Goal: Navigation & Orientation: Find specific page/section

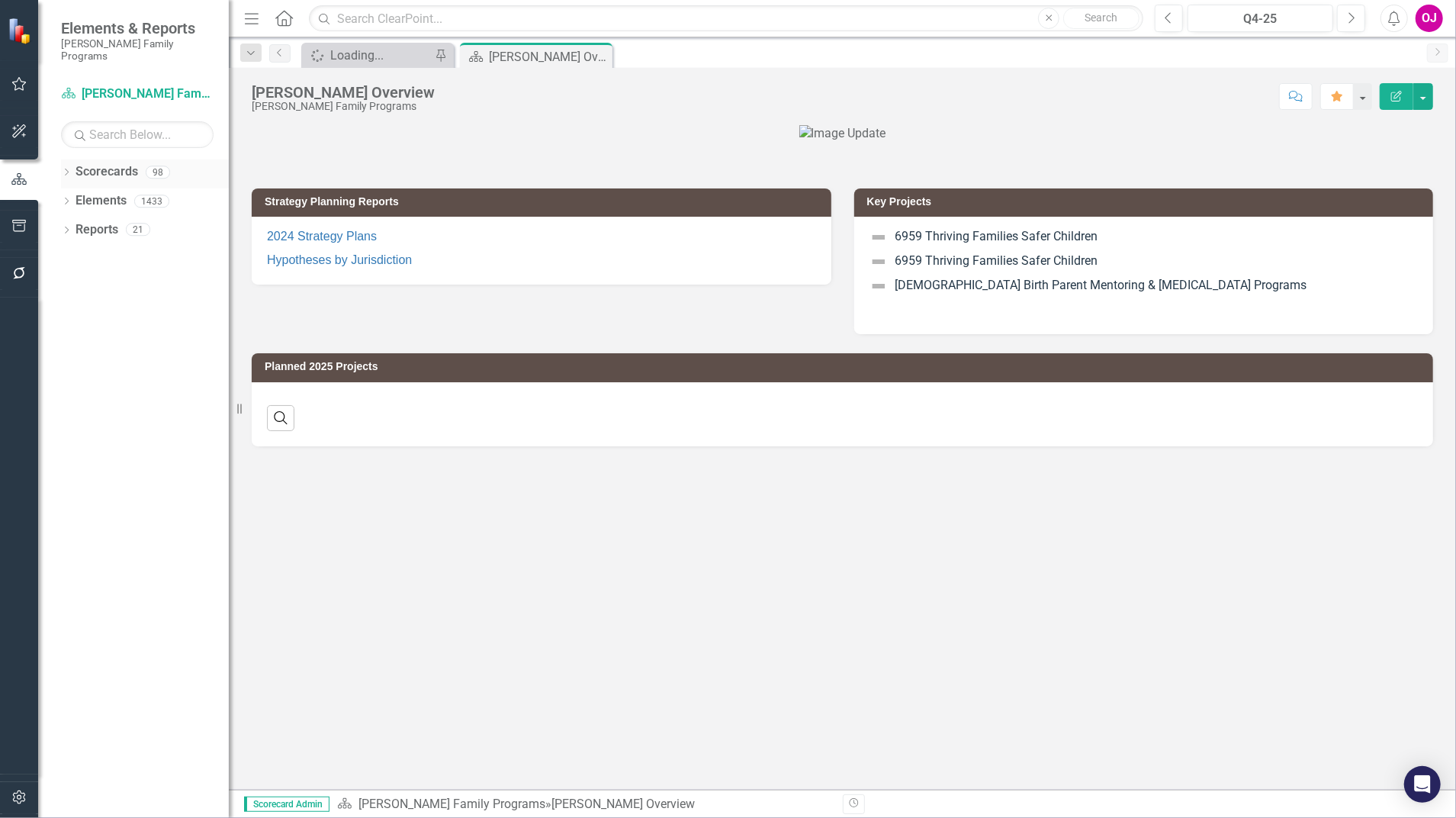
click at [64, 170] on icon "Dropdown" at bounding box center [66, 174] width 11 height 9
click at [66, 182] on div "Dropdown Scorecards 98 Dropdown [PERSON_NAME] Family Programs Dropdown Strategi…" at bounding box center [144, 188] width 168 height 58
click at [72, 196] on icon "Dropdown" at bounding box center [74, 201] width 12 height 9
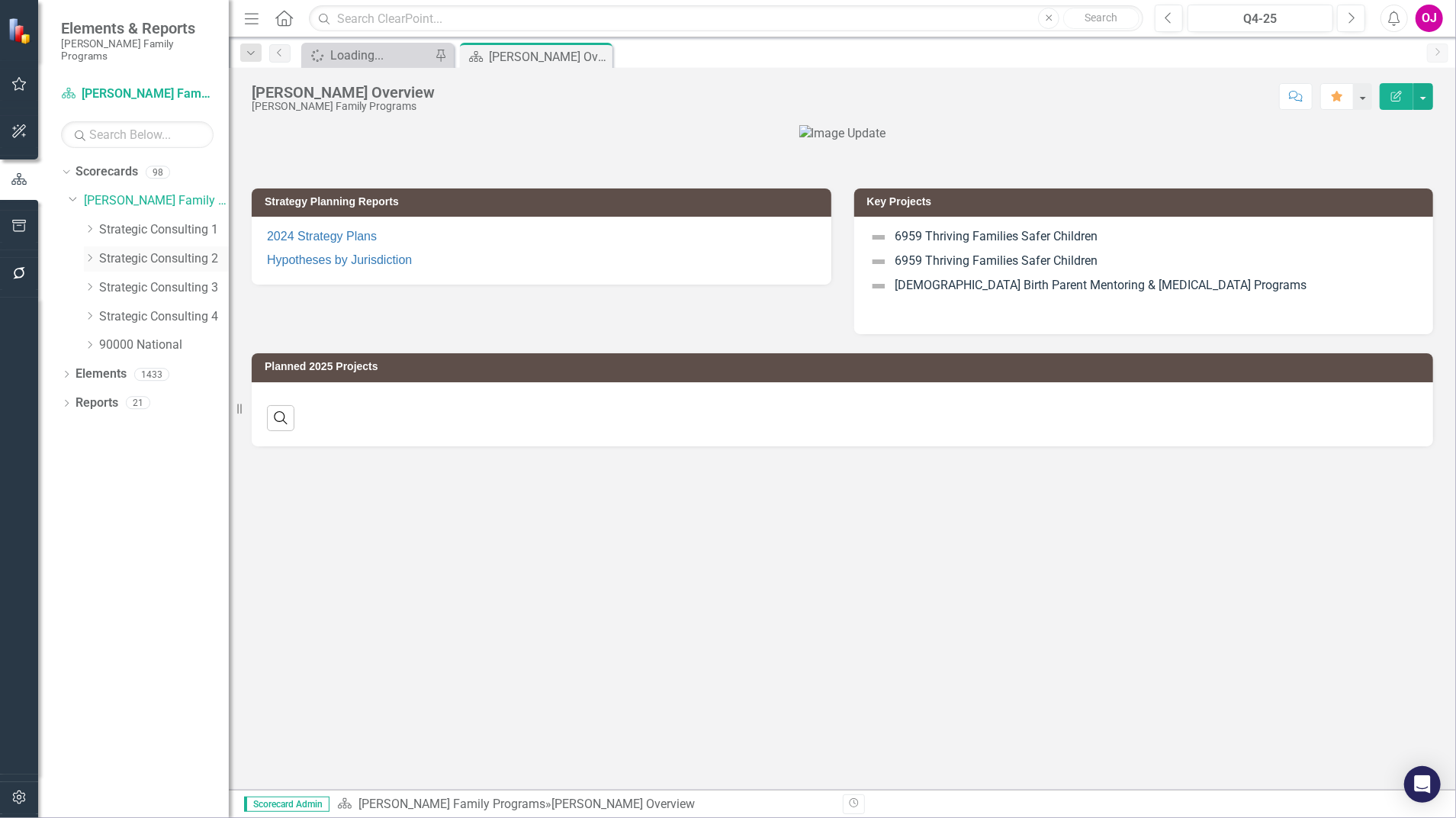
click at [88, 253] on icon "Dropdown" at bounding box center [89, 258] width 12 height 9
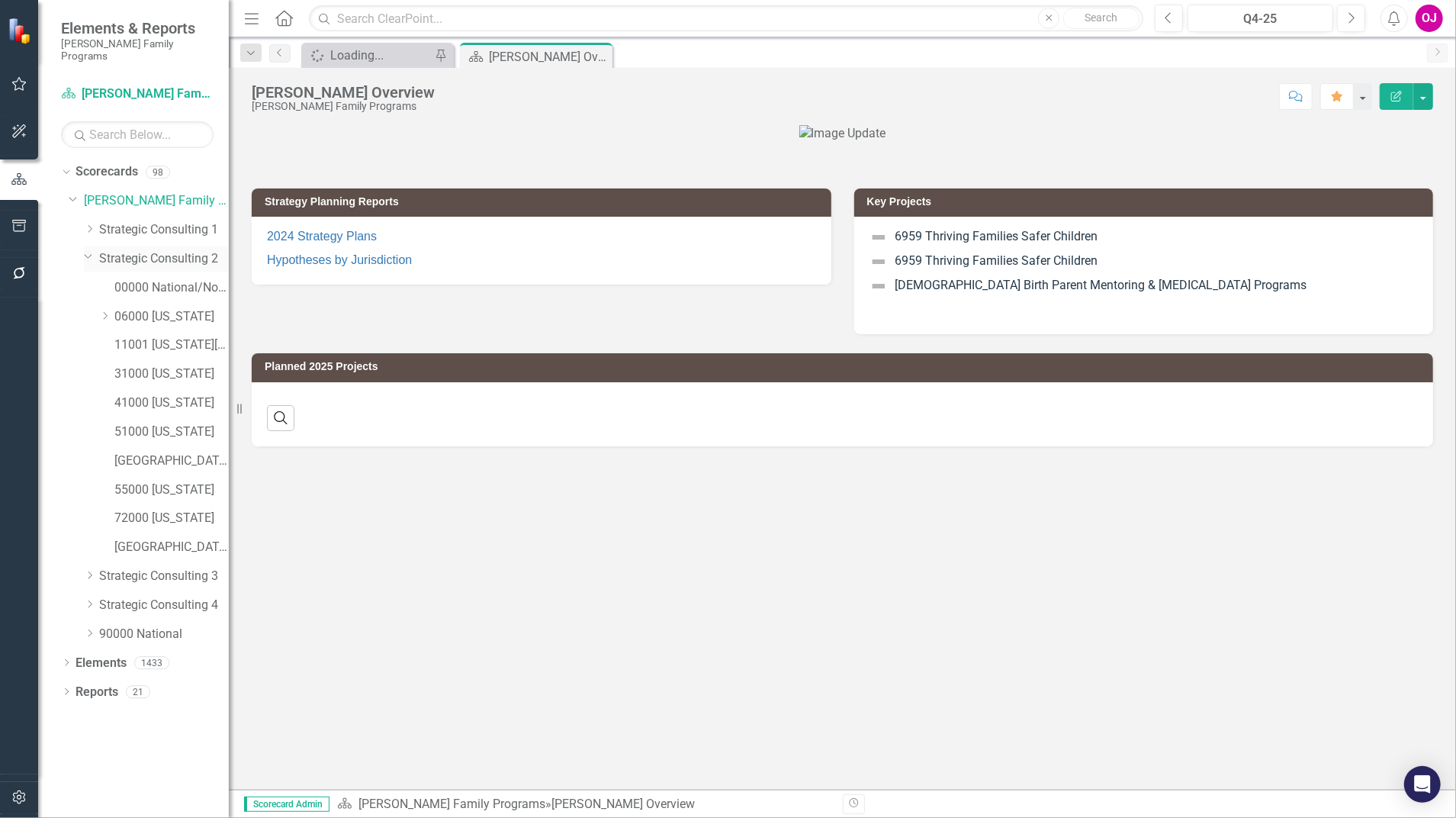
click at [83, 250] on div "Dropdown" at bounding box center [87, 256] width 13 height 12
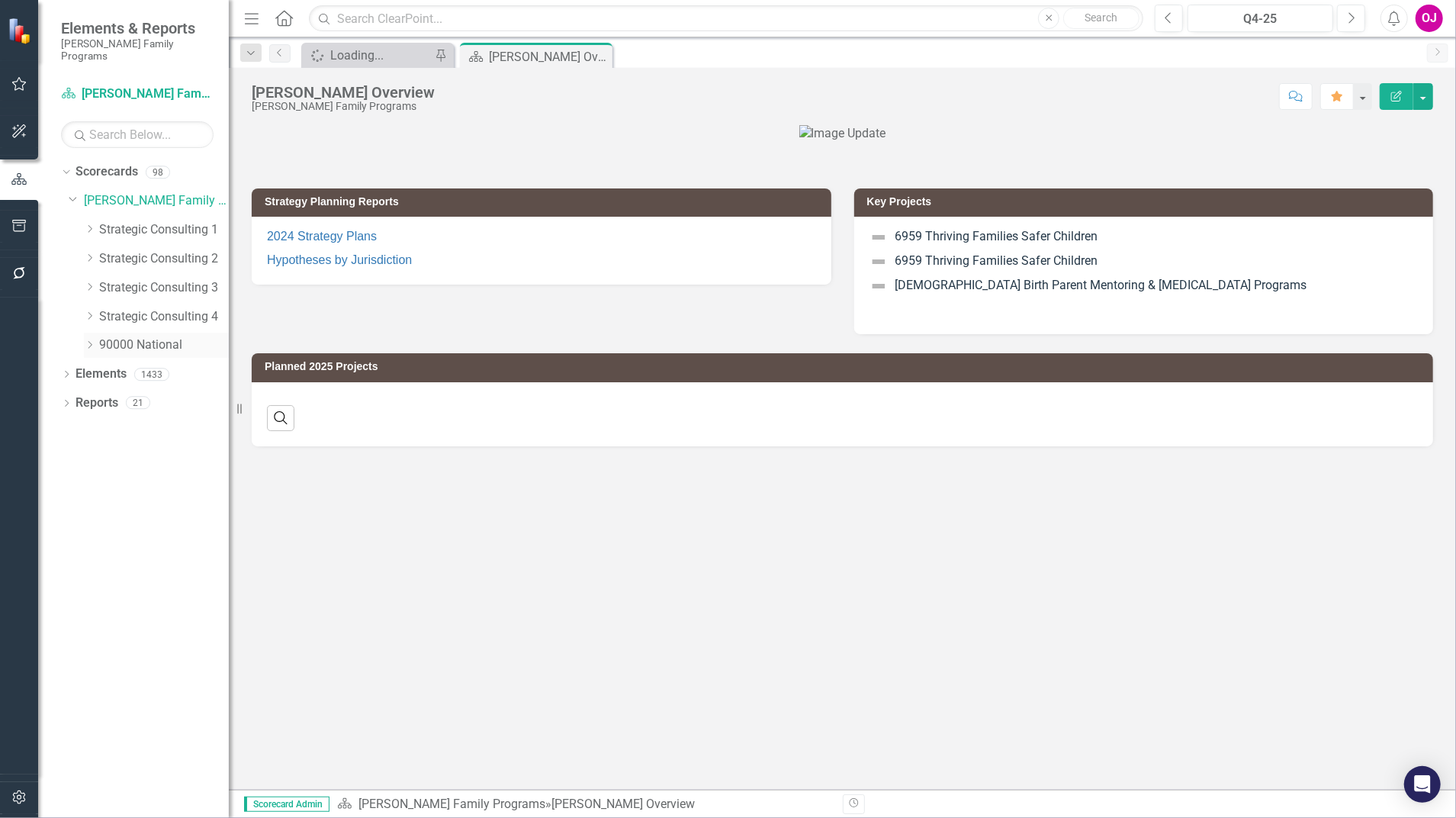
click at [87, 340] on icon "Dropdown" at bounding box center [89, 345] width 12 height 9
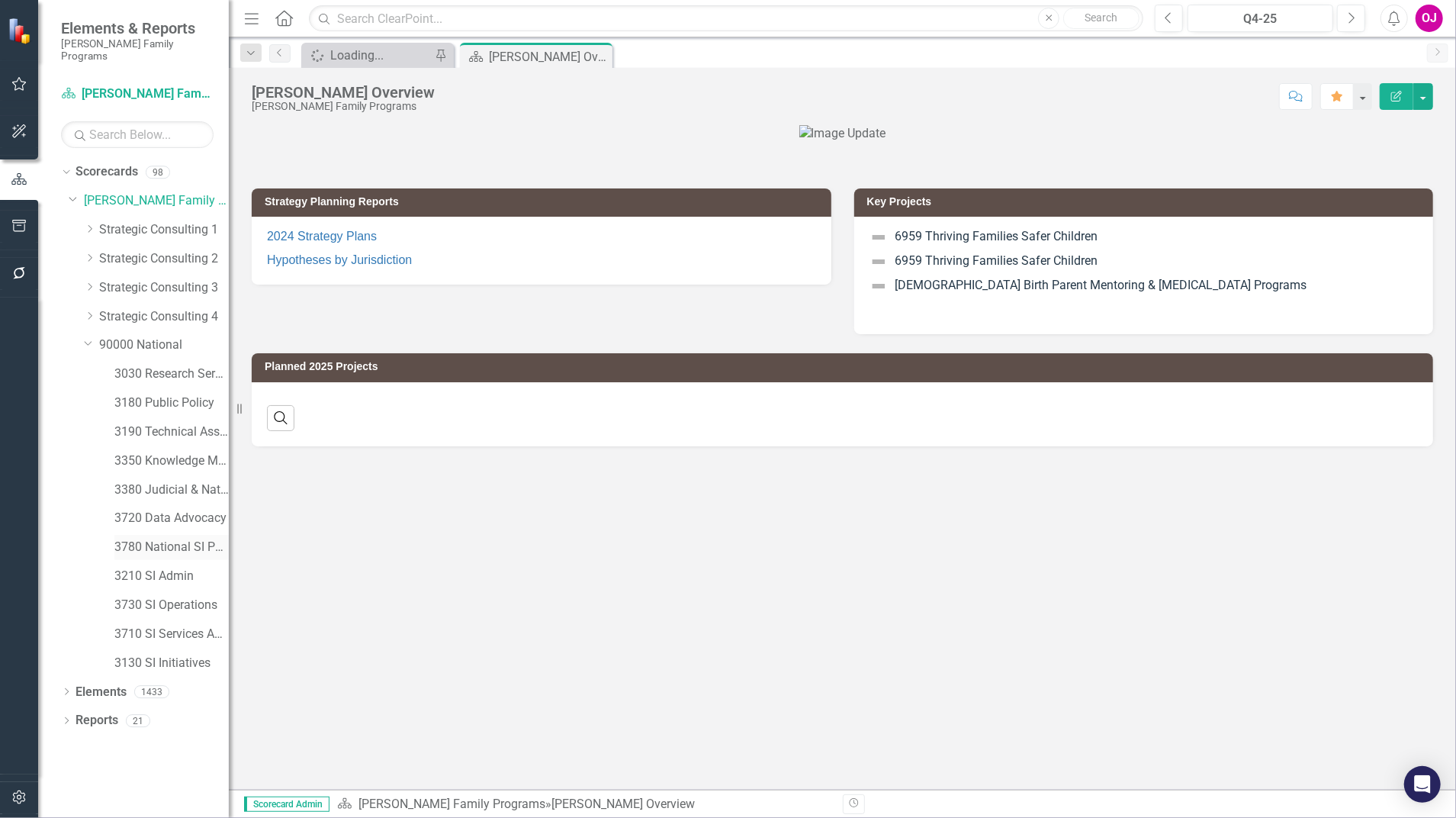
click at [185, 539] on link "3780 National SI Partnerships" at bounding box center [171, 548] width 114 height 17
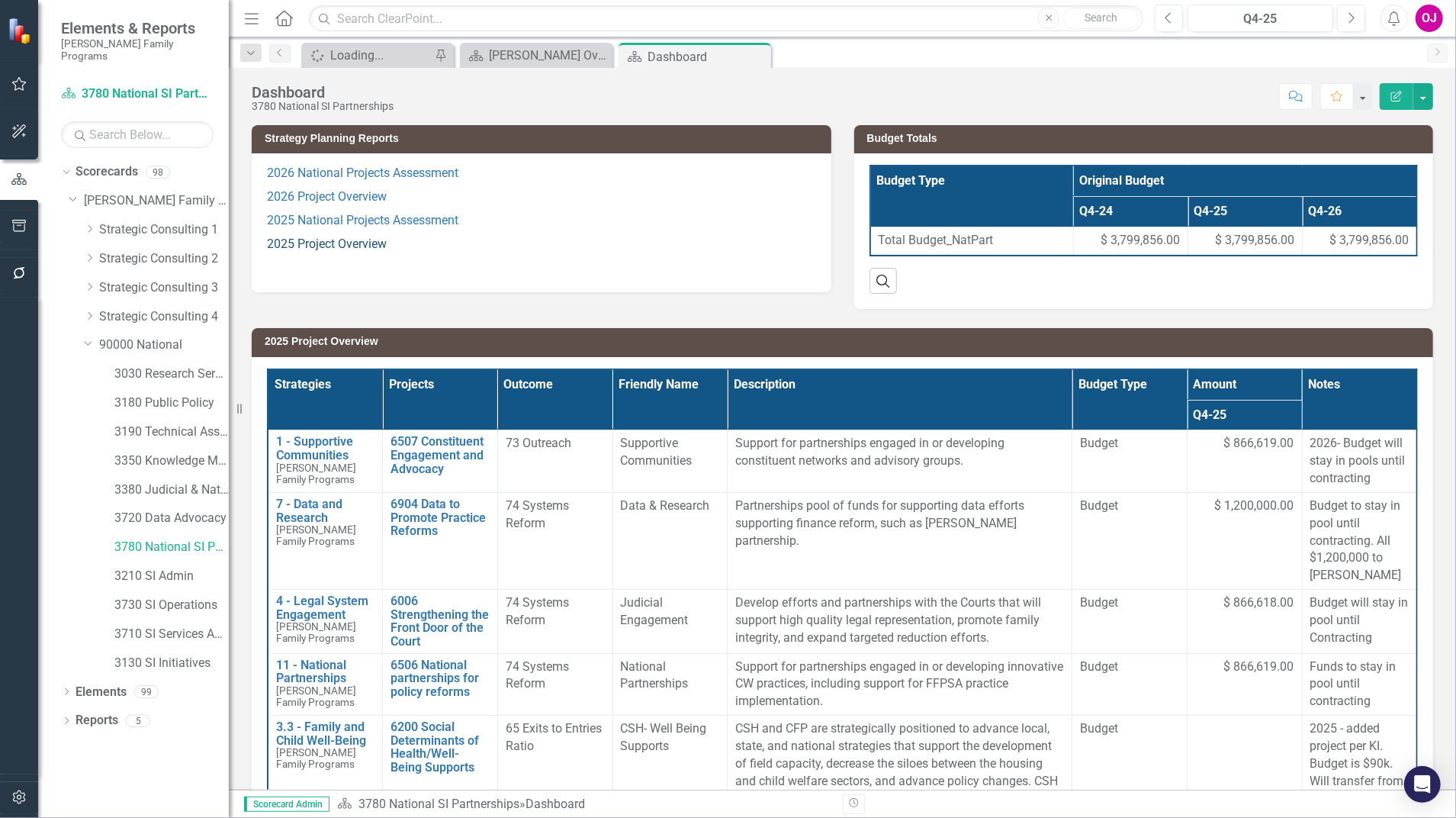
click at [360, 246] on link "2025 Project Overview" at bounding box center [327, 244] width 120 height 14
